Goal: Task Accomplishment & Management: Use online tool/utility

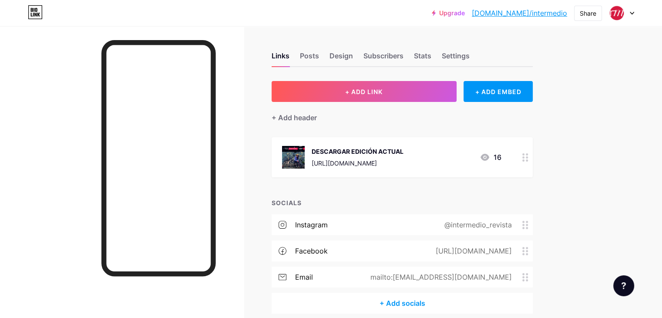
click at [404, 149] on div "DESCARGAR EDICIÓN ACTUAL" at bounding box center [358, 151] width 92 height 9
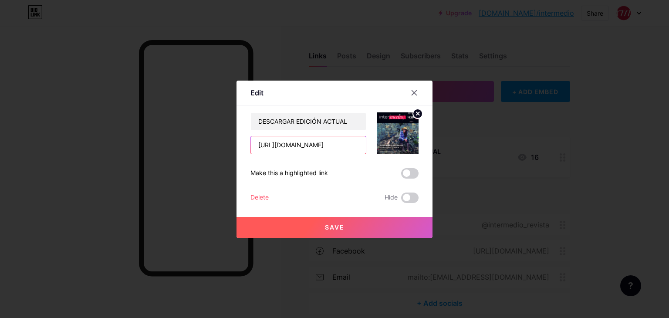
click at [327, 147] on input "[URL][DOMAIN_NAME]" at bounding box center [308, 144] width 115 height 17
click at [294, 138] on input "text" at bounding box center [308, 144] width 115 height 17
click at [299, 148] on input "text" at bounding box center [308, 144] width 115 height 17
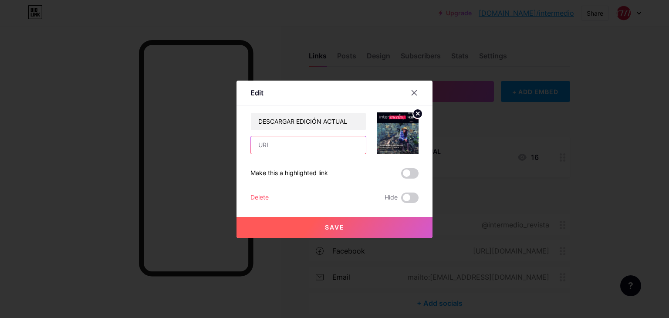
paste input "[URL][DOMAIN_NAME]"
type input "[URL][DOMAIN_NAME]"
click at [419, 112] on icon at bounding box center [417, 113] width 10 height 10
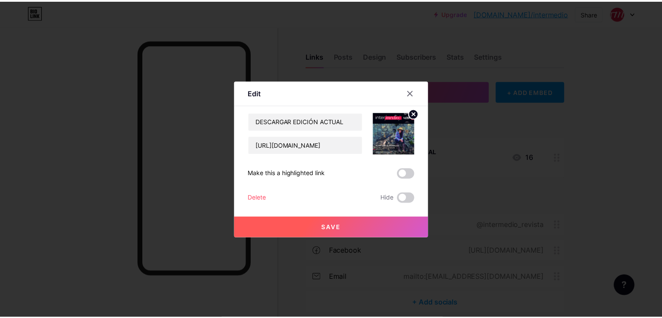
scroll to position [0, 0]
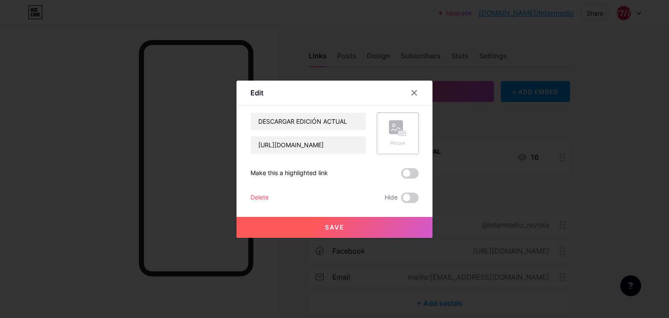
click at [403, 128] on icon at bounding box center [397, 128] width 17 height 16
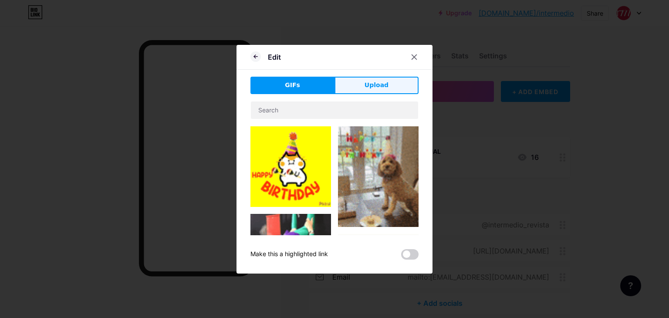
click at [383, 88] on span "Upload" at bounding box center [376, 85] width 24 height 9
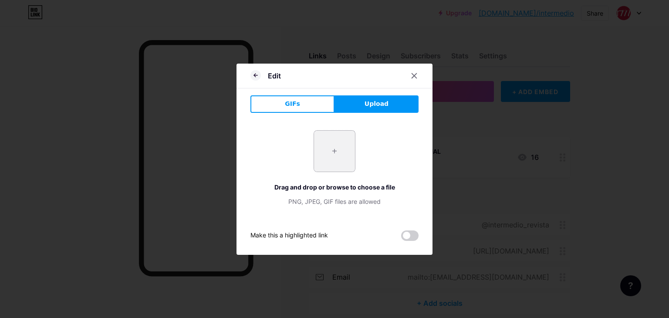
click at [323, 152] on input "file" at bounding box center [334, 151] width 41 height 41
type input "C:\fakepath\Inter121025_Página_1.jpg"
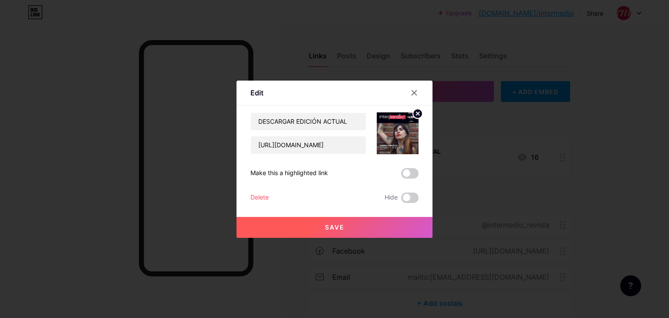
click at [348, 226] on button "Save" at bounding box center [334, 227] width 196 height 21
